Goal: Transaction & Acquisition: Download file/media

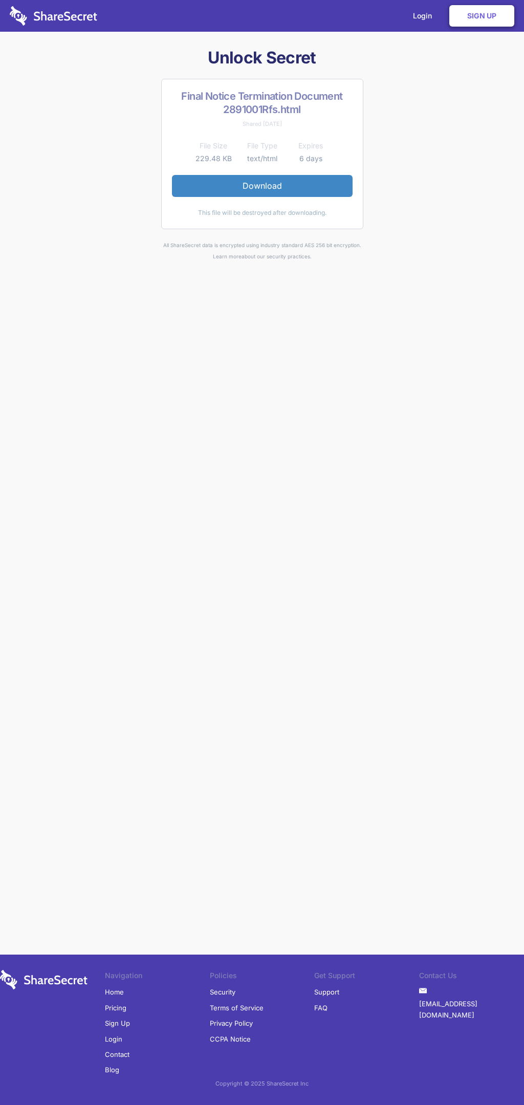
click at [262, 186] on link "Download" at bounding box center [262, 185] width 181 height 21
